Goal: Obtain resource: Download file/media

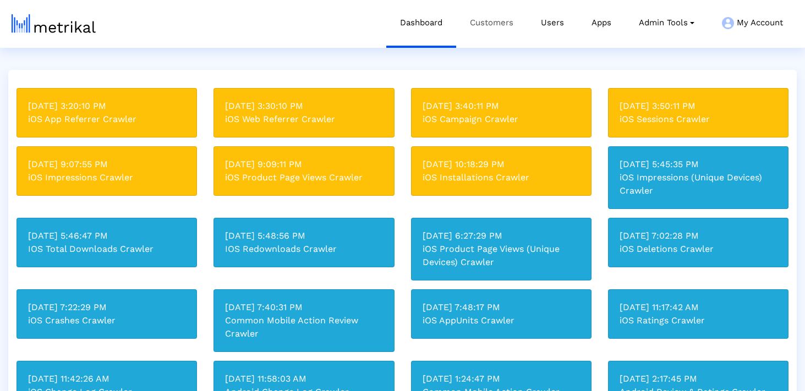
click at [495, 27] on link "Customers" at bounding box center [491, 23] width 71 height 46
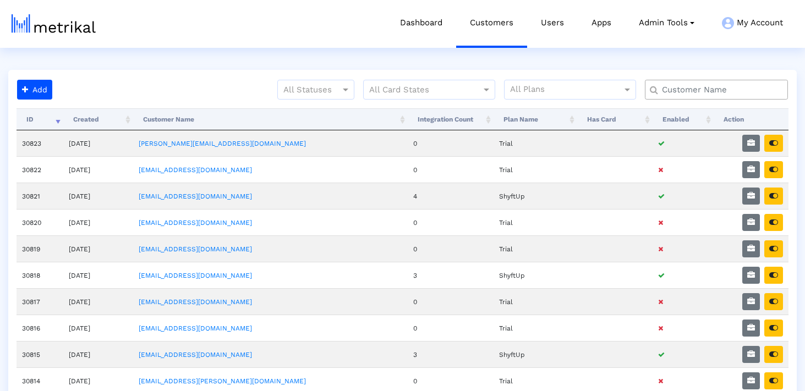
click at [740, 91] on input "text" at bounding box center [718, 90] width 129 height 12
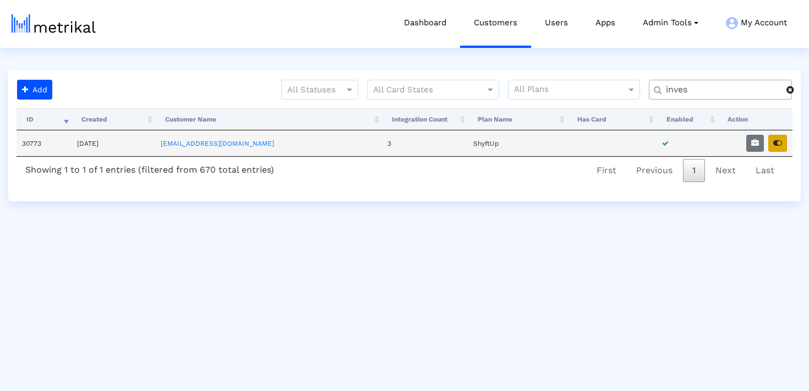
type input "inves"
click at [778, 142] on icon "button" at bounding box center [777, 143] width 9 height 8
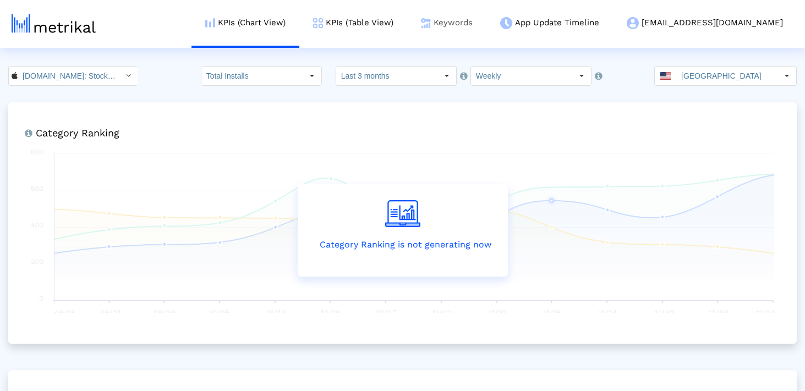
click at [431, 22] on img at bounding box center [426, 23] width 10 height 10
click at [407, 21] on link "KPIs (Table View)" at bounding box center [353, 23] width 108 height 46
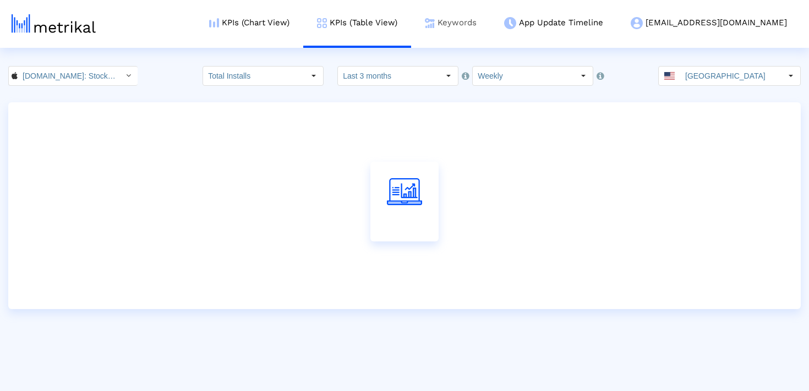
click at [490, 25] on link "Keywords" at bounding box center [450, 23] width 79 height 46
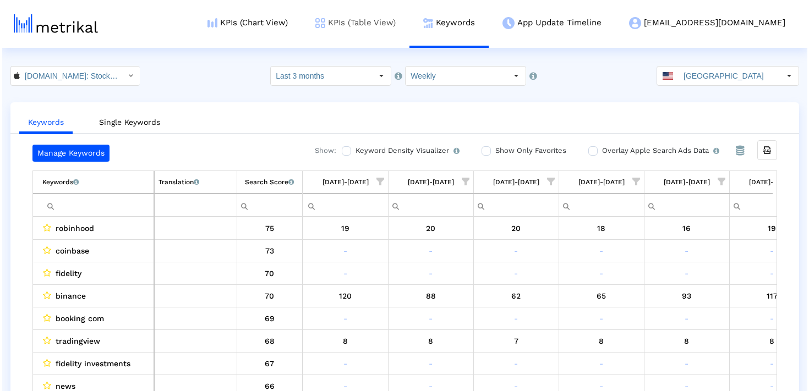
scroll to position [0, 639]
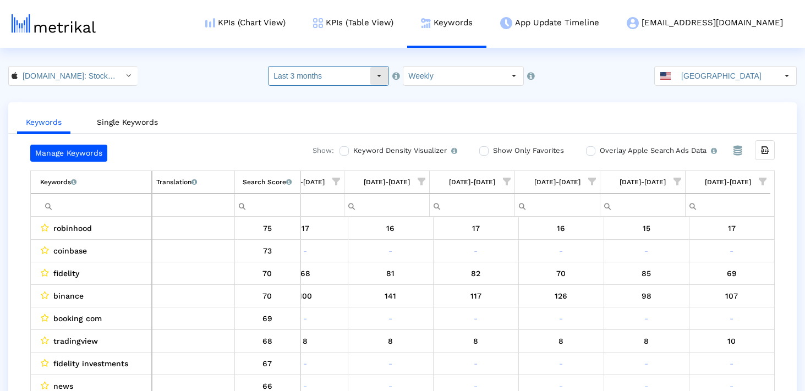
click at [355, 79] on input "Last 3 months" at bounding box center [318, 76] width 101 height 19
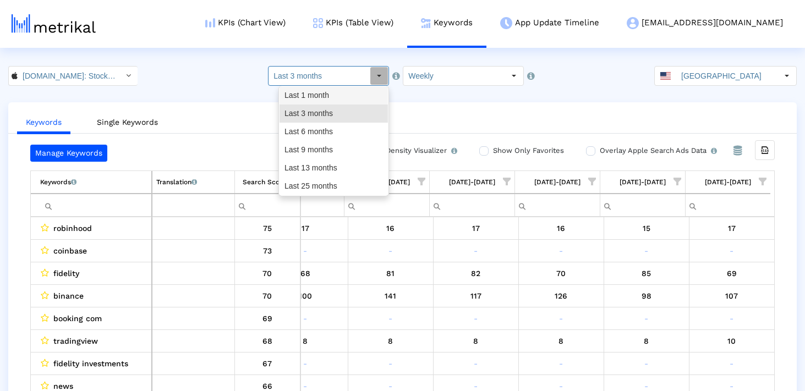
click at [343, 96] on div "Last 1 month" at bounding box center [333, 95] width 108 height 18
type input "Last 1 month"
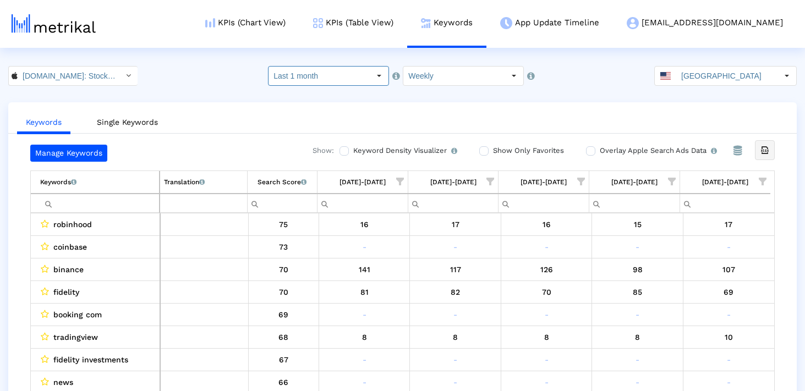
click at [757, 150] on div "Export all data" at bounding box center [764, 150] width 19 height 19
click at [704, 67] on input "[GEOGRAPHIC_DATA]" at bounding box center [726, 76] width 101 height 19
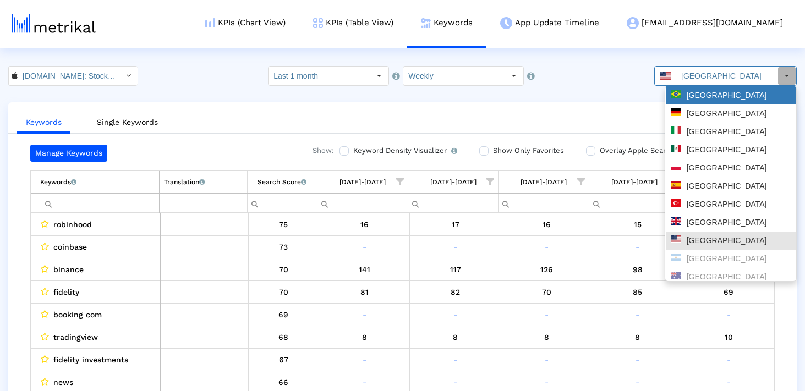
click at [695, 101] on div "[GEOGRAPHIC_DATA]" at bounding box center [731, 95] width 130 height 18
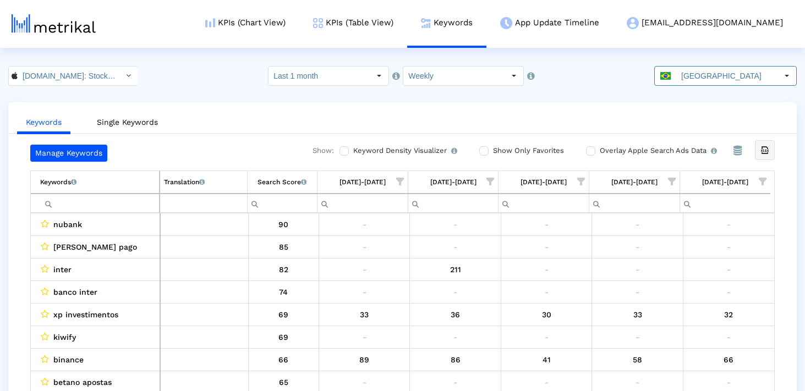
click at [764, 155] on icon "Export all data" at bounding box center [765, 150] width 10 height 10
click at [705, 69] on input "[GEOGRAPHIC_DATA]" at bounding box center [726, 76] width 101 height 19
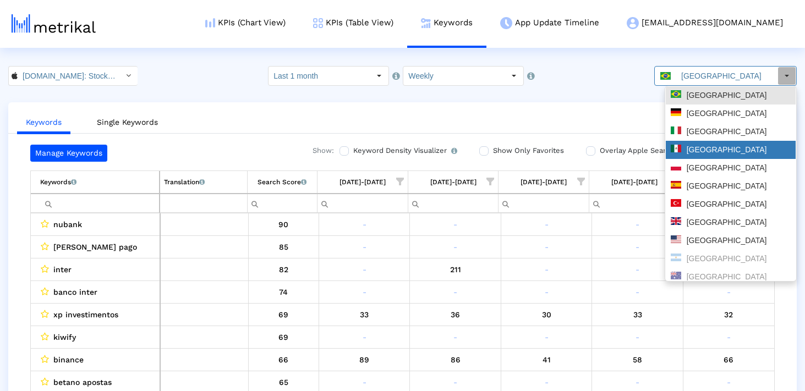
click at [699, 151] on div "[GEOGRAPHIC_DATA]" at bounding box center [731, 150] width 120 height 10
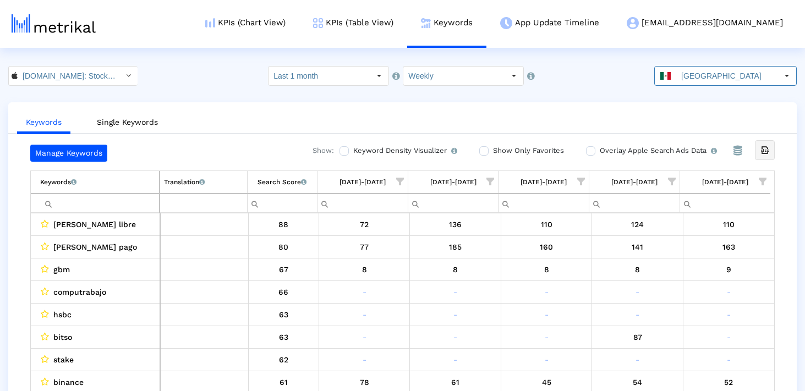
click at [768, 155] on div "Export all data" at bounding box center [764, 150] width 19 height 19
click at [680, 63] on html "KPIs (Chart View) KPIs (Table View) Keywords App Update Timeline [EMAIL_ADDRESS…" at bounding box center [402, 206] width 805 height 413
click at [671, 75] on span at bounding box center [665, 76] width 10 height 8
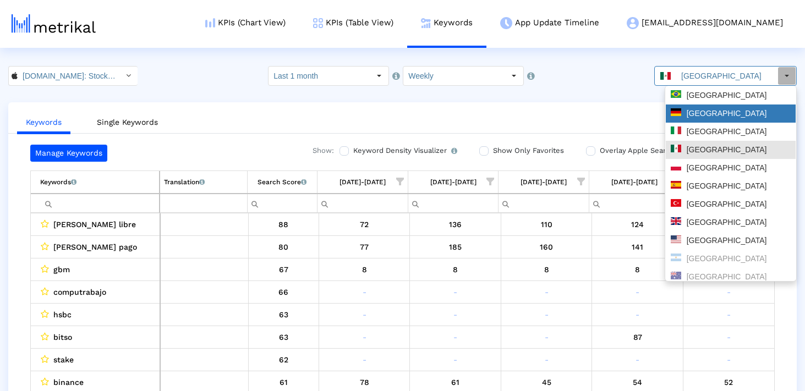
click at [707, 112] on div "[GEOGRAPHIC_DATA]" at bounding box center [731, 113] width 120 height 10
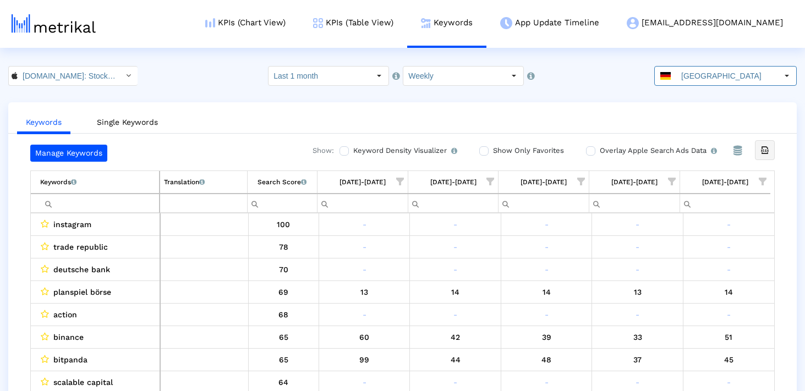
click at [771, 146] on div "Export all data" at bounding box center [764, 150] width 19 height 19
click at [697, 70] on input "[GEOGRAPHIC_DATA]" at bounding box center [726, 76] width 101 height 19
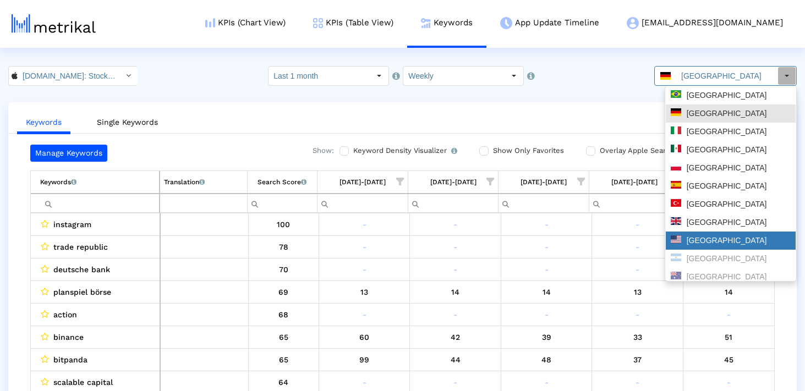
click at [712, 237] on div "[GEOGRAPHIC_DATA]" at bounding box center [731, 240] width 120 height 10
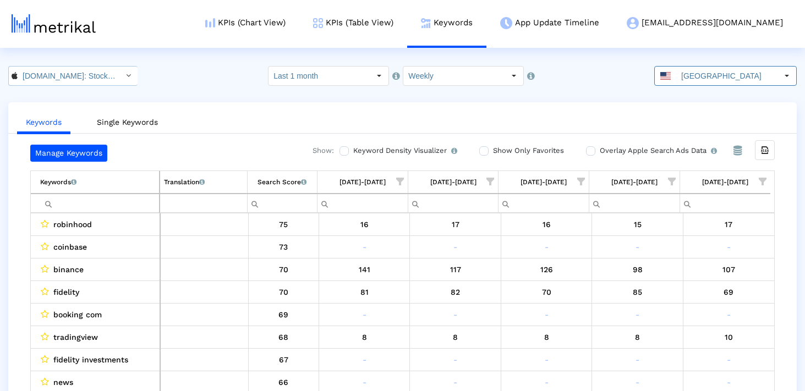
click at [58, 75] on input "[DOMAIN_NAME]: Stock Market < 909998122 >" at bounding box center [67, 76] width 99 height 19
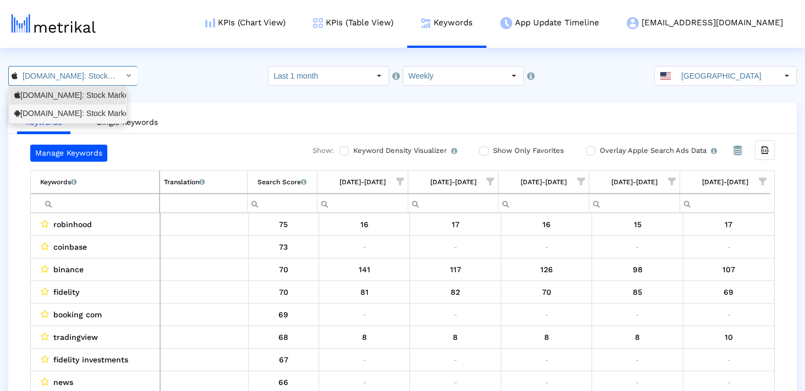
click at [58, 114] on div "[DOMAIN_NAME]: Stock Market <com.fusionmedia.investing>" at bounding box center [67, 113] width 107 height 10
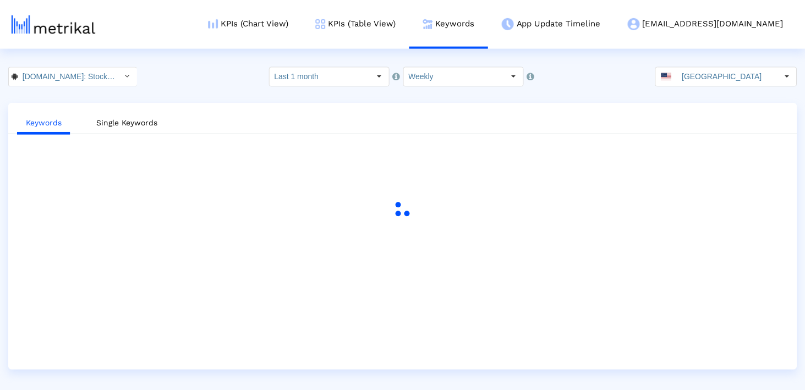
scroll to position [0, 124]
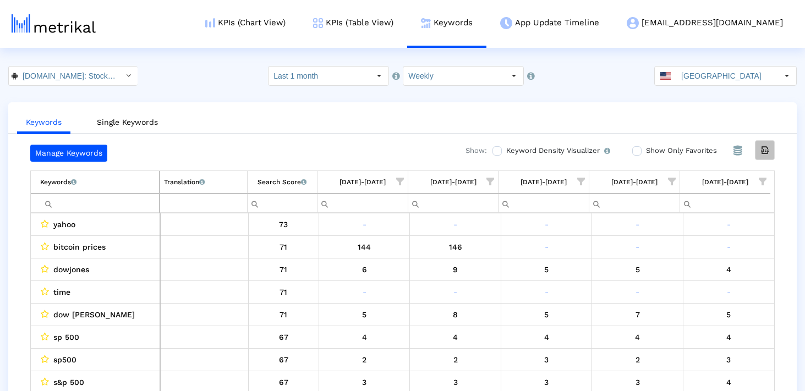
click at [763, 153] on icon "Export all data" at bounding box center [765, 150] width 10 height 10
click at [702, 81] on input "[GEOGRAPHIC_DATA]" at bounding box center [726, 76] width 101 height 19
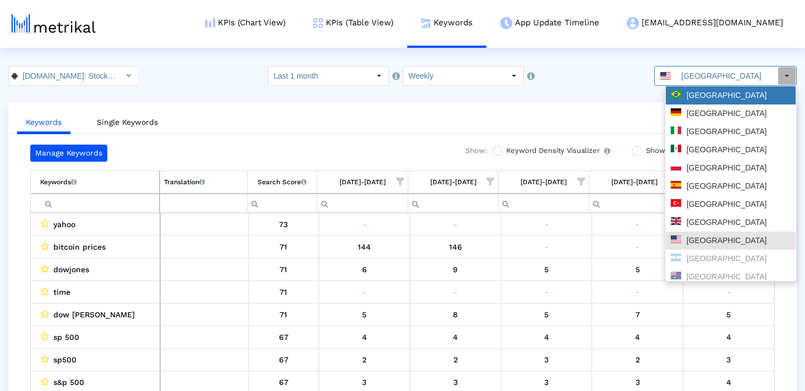
click at [711, 96] on div "[GEOGRAPHIC_DATA]" at bounding box center [731, 95] width 120 height 10
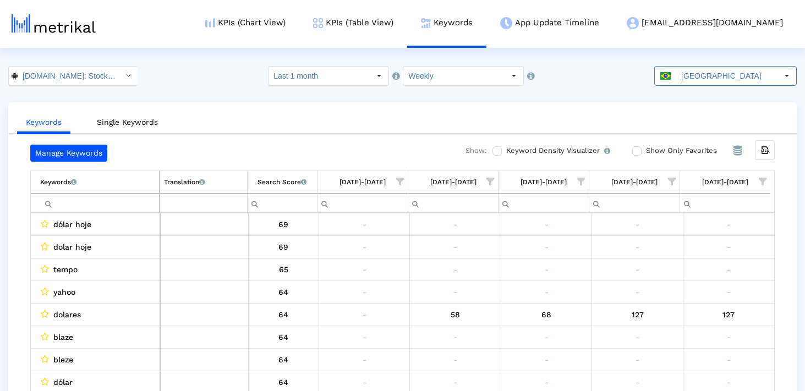
click at [772, 149] on div "Export all data" at bounding box center [764, 150] width 19 height 19
click at [693, 76] on input "[GEOGRAPHIC_DATA]" at bounding box center [726, 76] width 101 height 19
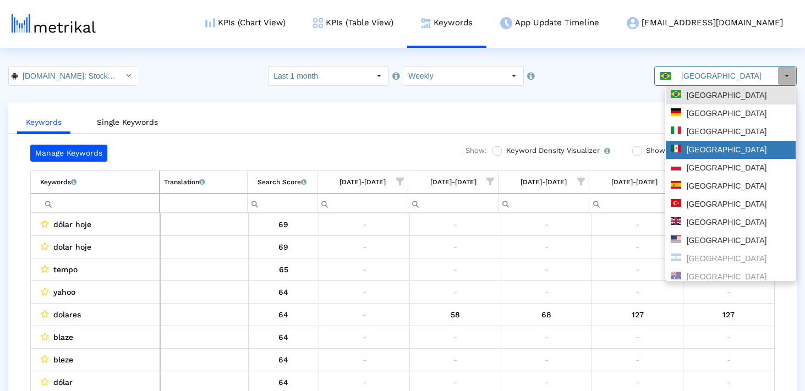
click at [706, 150] on div "[GEOGRAPHIC_DATA]" at bounding box center [731, 150] width 120 height 10
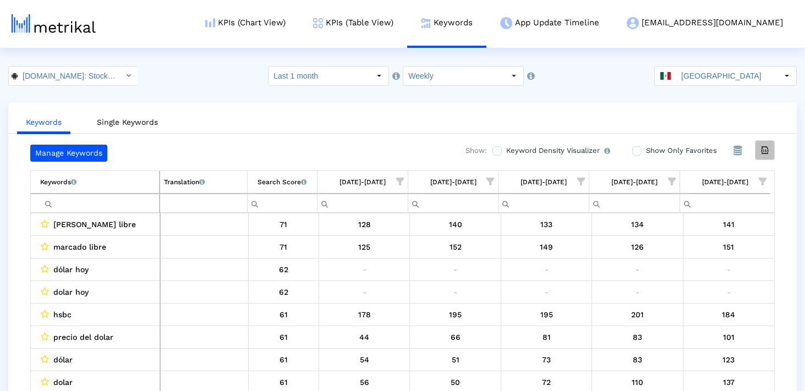
click at [759, 155] on div "Export all data" at bounding box center [764, 150] width 19 height 19
click at [709, 80] on input "[GEOGRAPHIC_DATA]" at bounding box center [726, 76] width 101 height 19
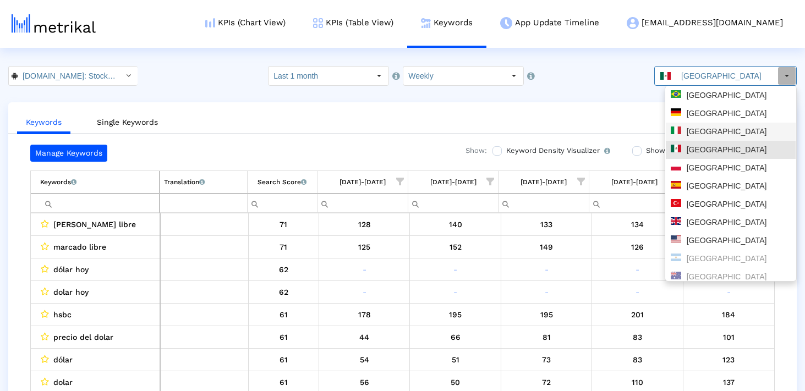
click at [711, 123] on div "[GEOGRAPHIC_DATA]" at bounding box center [731, 132] width 130 height 18
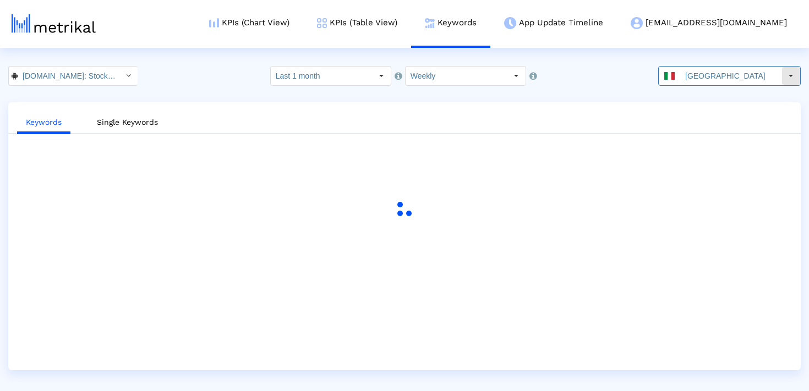
click at [702, 78] on input "[GEOGRAPHIC_DATA]" at bounding box center [730, 76] width 101 height 19
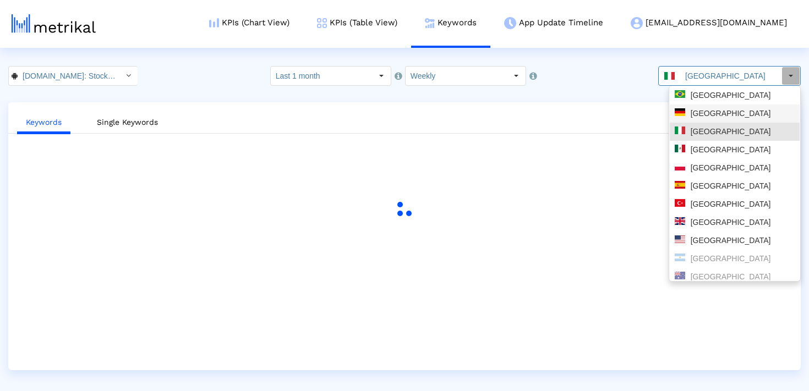
click at [698, 113] on div "[GEOGRAPHIC_DATA]" at bounding box center [734, 113] width 120 height 10
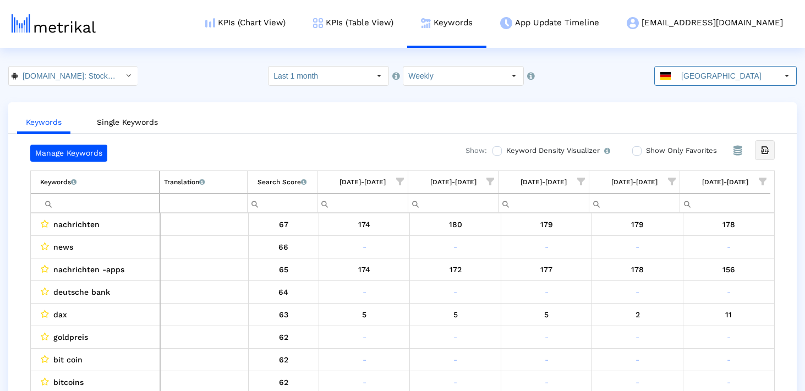
click at [760, 151] on icon "Export all data" at bounding box center [765, 150] width 10 height 10
